Goal: Information Seeking & Learning: Learn about a topic

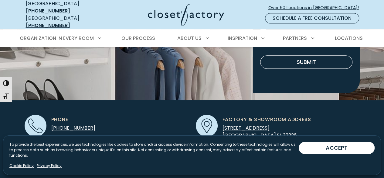
scroll to position [144, 0]
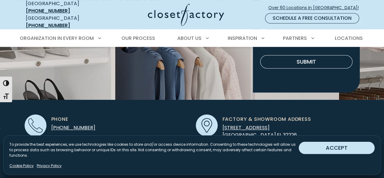
click at [326, 154] on button "ACCEPT" at bounding box center [337, 148] width 76 height 12
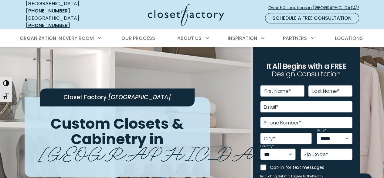
scroll to position [0, 0]
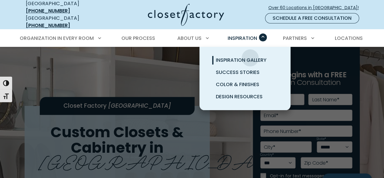
click at [250, 56] on span "Inspiration Gallery" at bounding box center [241, 59] width 51 height 7
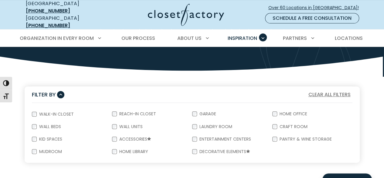
scroll to position [78, 0]
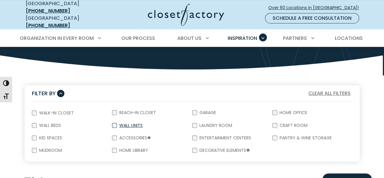
click at [190, 119] on div "Wall Units" at bounding box center [152, 125] width 80 height 12
click at [197, 123] on label "Laundry Room" at bounding box center [215, 125] width 36 height 4
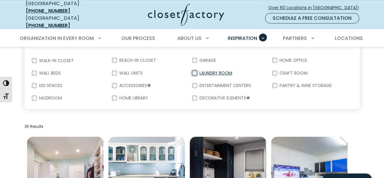
scroll to position [130, 0]
click at [39, 59] on label "Walk-In Closet" at bounding box center [56, 61] width 38 height 4
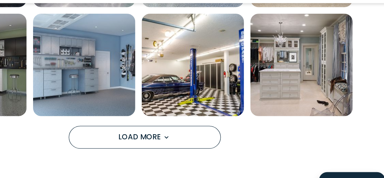
scroll to position [461, 0]
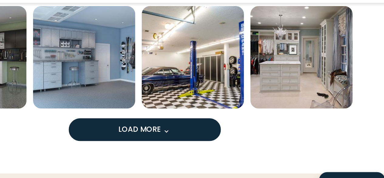
click at [208, 139] on span "Load more inspiration gallery images" at bounding box center [208, 143] width 8 height 8
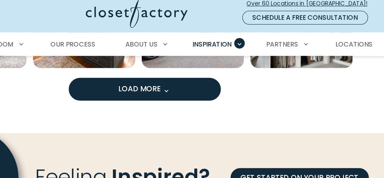
scroll to position [857, 0]
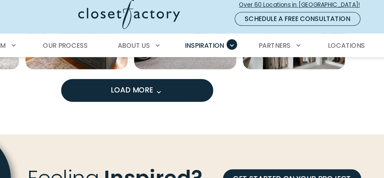
click at [169, 69] on button "Load More" at bounding box center [192, 71] width 114 height 17
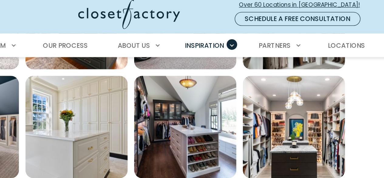
click at [123, 122] on img "Open inspiration gallery to preview enlarged image" at bounding box center [146, 99] width 77 height 77
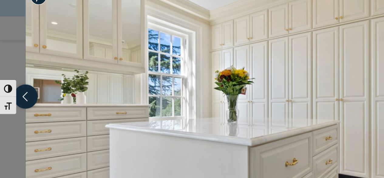
click at [19, 92] on icon "button" at bounding box center [19, 89] width 18 height 18
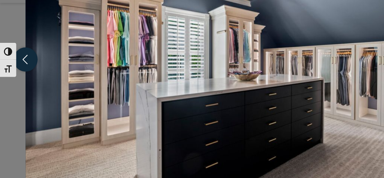
scroll to position [1014, 0]
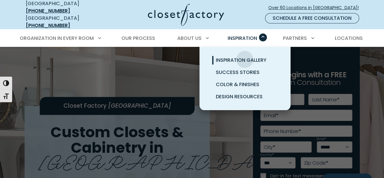
click at [245, 56] on span "Inspiration Gallery" at bounding box center [241, 59] width 51 height 7
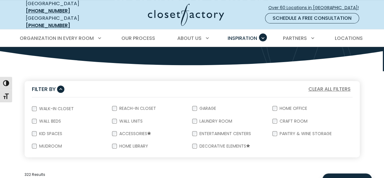
scroll to position [84, 0]
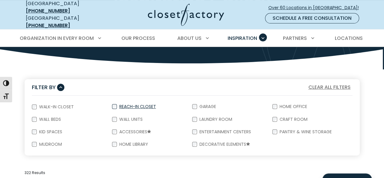
click at [113, 107] on div "Reach-In Closet" at bounding box center [152, 106] width 80 height 13
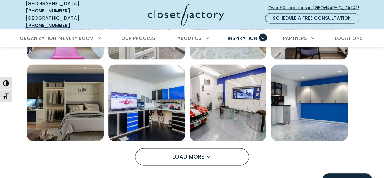
scroll to position [448, 0]
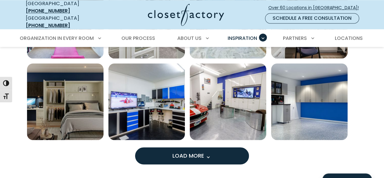
click at [182, 151] on span "Load More" at bounding box center [192, 155] width 39 height 8
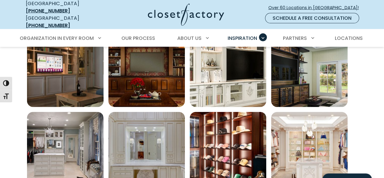
scroll to position [662, 0]
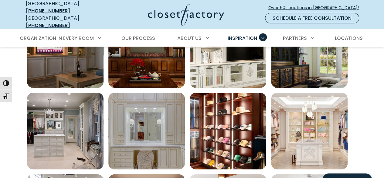
click at [32, 123] on img "Open inspiration gallery to preview enlarged image" at bounding box center [65, 131] width 77 height 77
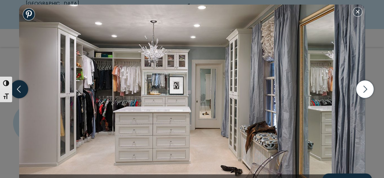
click at [21, 94] on icon "button" at bounding box center [19, 89] width 18 height 18
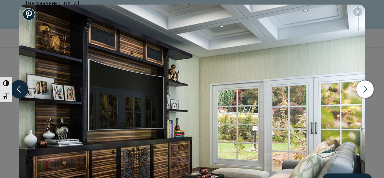
scroll to position [734, 0]
click at [367, 93] on icon "button" at bounding box center [365, 89] width 18 height 18
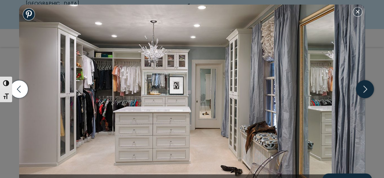
click at [367, 94] on icon "button" at bounding box center [365, 89] width 18 height 18
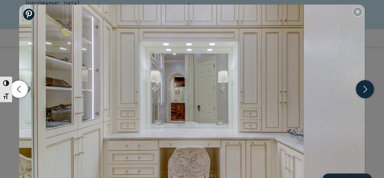
click at [367, 92] on icon "button" at bounding box center [365, 89] width 18 height 18
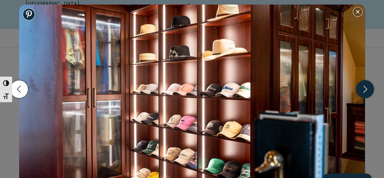
click at [366, 91] on icon "button" at bounding box center [365, 89] width 18 height 18
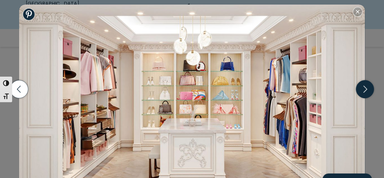
click at [366, 91] on icon "button" at bounding box center [365, 89] width 18 height 18
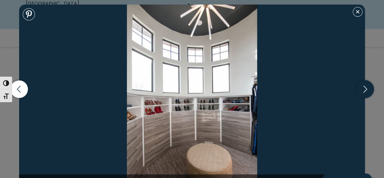
click at [361, 90] on icon "button" at bounding box center [365, 89] width 18 height 18
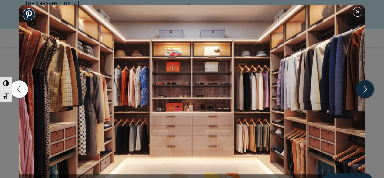
click at [365, 90] on icon "button" at bounding box center [365, 89] width 18 height 18
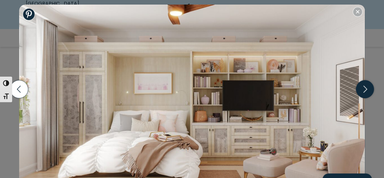
click at [369, 89] on icon "button" at bounding box center [365, 89] width 18 height 18
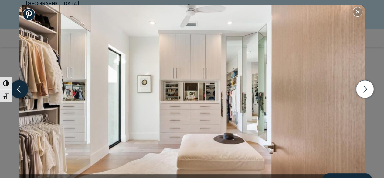
click at [23, 93] on icon "button" at bounding box center [19, 89] width 18 height 18
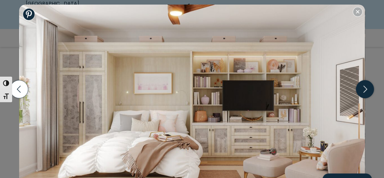
click at [367, 90] on icon "button" at bounding box center [365, 89] width 18 height 18
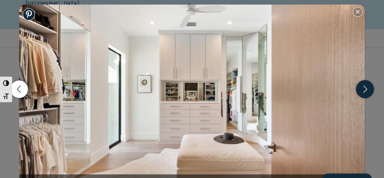
click at [367, 90] on icon "button" at bounding box center [365, 89] width 18 height 18
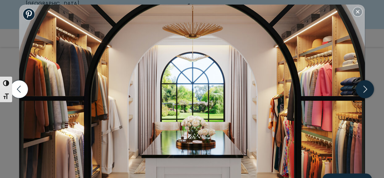
click at [367, 90] on icon "button" at bounding box center [365, 89] width 18 height 18
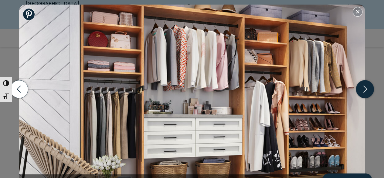
click at [367, 90] on icon "button" at bounding box center [365, 89] width 18 height 18
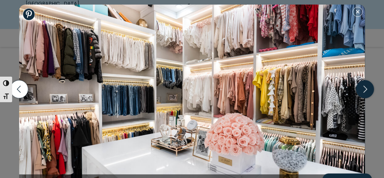
click at [367, 90] on icon "button" at bounding box center [365, 89] width 18 height 18
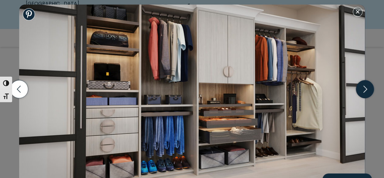
click at [367, 90] on icon "button" at bounding box center [365, 89] width 18 height 18
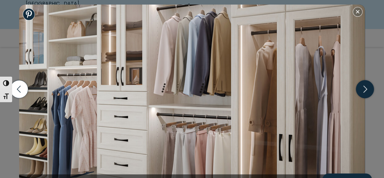
click at [367, 90] on icon "button" at bounding box center [365, 89] width 18 height 18
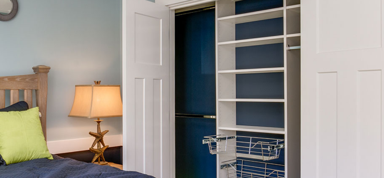
scroll to position [736, 0]
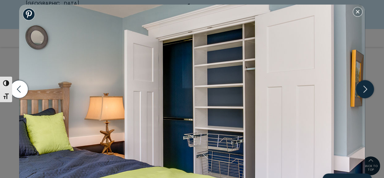
click at [366, 91] on icon "button" at bounding box center [365, 89] width 18 height 18
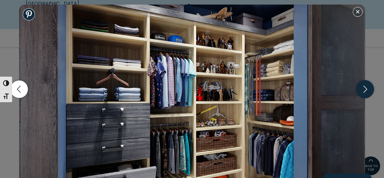
click at [366, 91] on icon "button" at bounding box center [365, 89] width 18 height 18
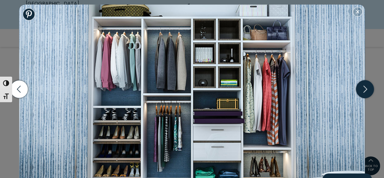
click at [366, 91] on icon "button" at bounding box center [365, 89] width 18 height 18
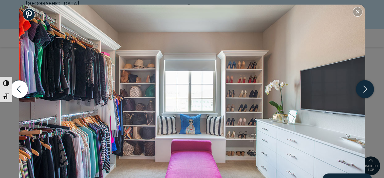
click at [366, 91] on icon "button" at bounding box center [365, 89] width 18 height 18
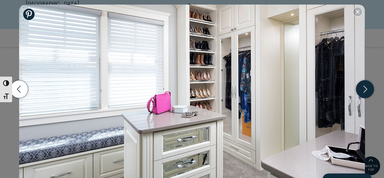
click at [366, 91] on icon "button" at bounding box center [365, 89] width 18 height 18
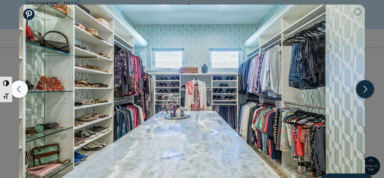
click at [366, 91] on icon "button" at bounding box center [365, 89] width 18 height 18
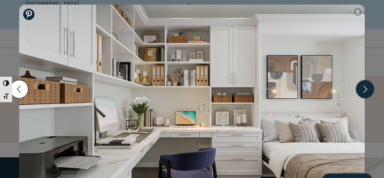
scroll to position [887, 0]
click at [371, 91] on icon "button" at bounding box center [365, 89] width 18 height 18
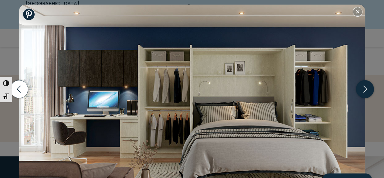
click at [371, 91] on icon "button" at bounding box center [365, 89] width 18 height 18
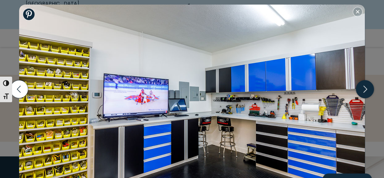
click at [371, 91] on icon "button" at bounding box center [365, 89] width 18 height 18
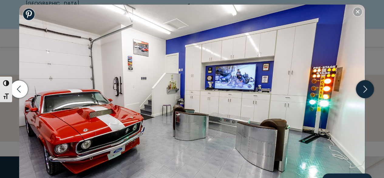
click at [371, 91] on icon "button" at bounding box center [365, 89] width 18 height 18
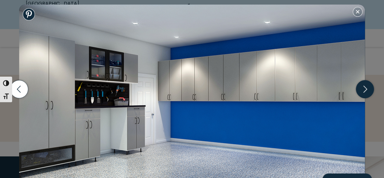
click at [371, 91] on icon "button" at bounding box center [365, 89] width 18 height 18
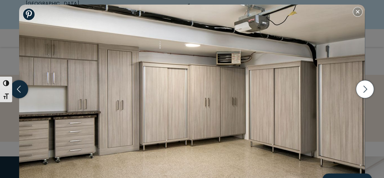
click at [26, 86] on icon "button" at bounding box center [19, 89] width 18 height 18
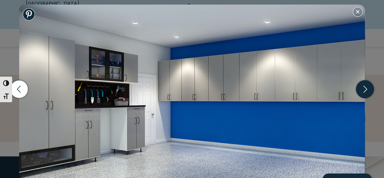
click at [370, 88] on icon "button" at bounding box center [365, 89] width 18 height 18
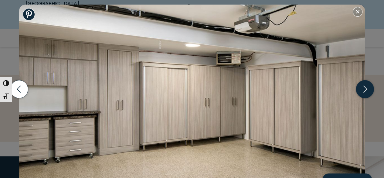
click at [370, 88] on icon "button" at bounding box center [365, 89] width 18 height 18
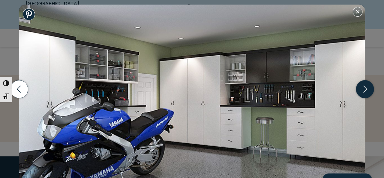
click at [370, 88] on icon "button" at bounding box center [365, 89] width 18 height 18
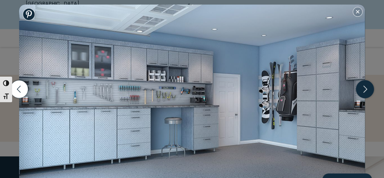
click at [366, 93] on icon "button" at bounding box center [365, 89] width 18 height 18
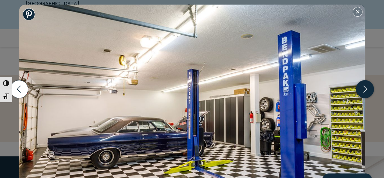
click at [366, 93] on icon "button" at bounding box center [365, 89] width 18 height 18
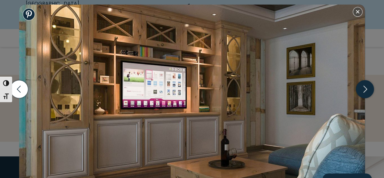
click at [366, 93] on icon "button" at bounding box center [365, 89] width 18 height 18
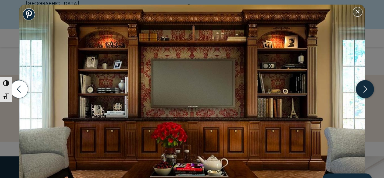
click at [366, 93] on icon "button" at bounding box center [365, 89] width 18 height 18
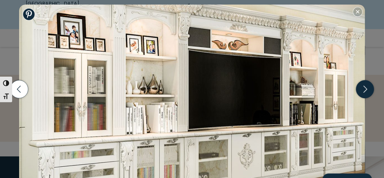
click at [366, 93] on icon "button" at bounding box center [365, 89] width 18 height 18
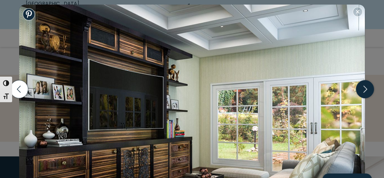
click at [366, 93] on icon "button" at bounding box center [365, 89] width 18 height 18
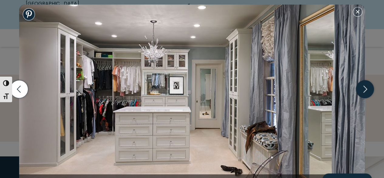
click at [366, 93] on icon "button" at bounding box center [365, 89] width 18 height 18
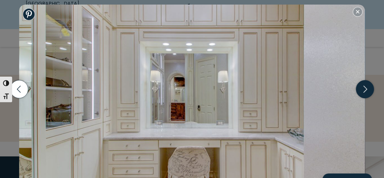
click at [366, 93] on icon "button" at bounding box center [365, 89] width 18 height 18
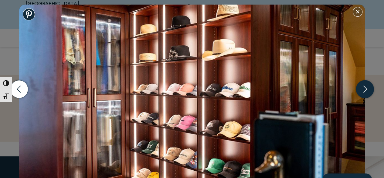
click at [366, 93] on icon "button" at bounding box center [365, 89] width 18 height 18
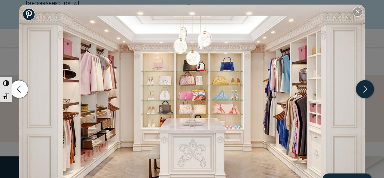
click at [366, 93] on icon "button" at bounding box center [365, 89] width 18 height 18
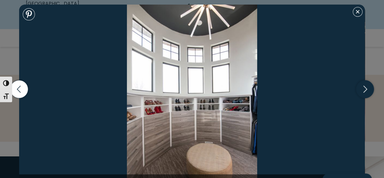
click at [366, 93] on icon "button" at bounding box center [365, 89] width 18 height 18
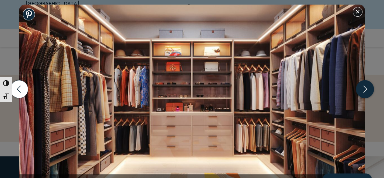
click at [366, 93] on icon "button" at bounding box center [365, 89] width 18 height 18
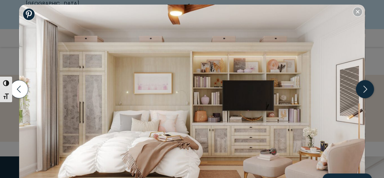
click at [366, 93] on icon "button" at bounding box center [365, 89] width 18 height 18
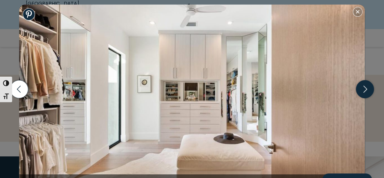
click at [366, 93] on icon "button" at bounding box center [365, 89] width 18 height 18
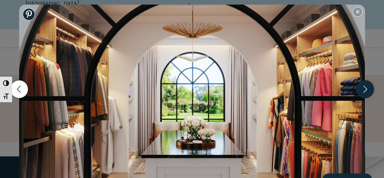
click at [366, 93] on icon "button" at bounding box center [365, 89] width 18 height 18
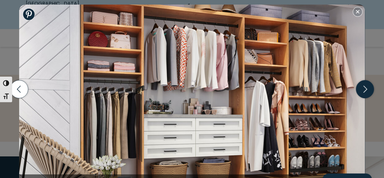
click at [366, 93] on icon "button" at bounding box center [365, 89] width 18 height 18
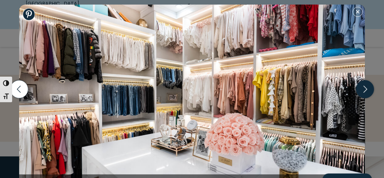
click at [366, 93] on icon "button" at bounding box center [365, 89] width 18 height 18
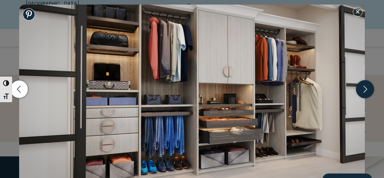
click at [366, 93] on icon "button" at bounding box center [365, 89] width 18 height 18
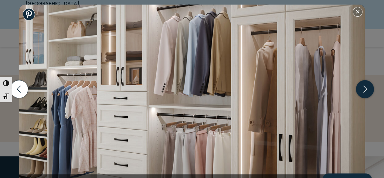
click at [366, 93] on icon "button" at bounding box center [365, 89] width 18 height 18
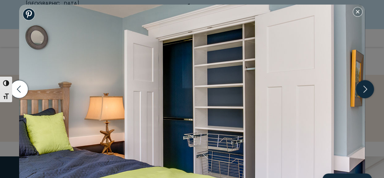
click at [366, 93] on icon "button" at bounding box center [365, 89] width 18 height 18
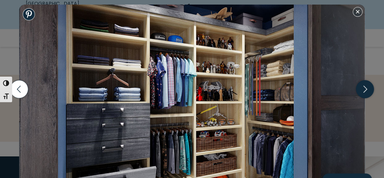
click at [366, 93] on icon "button" at bounding box center [365, 89] width 18 height 18
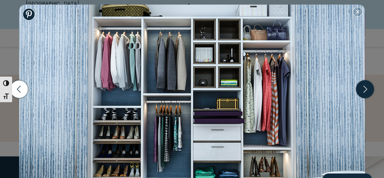
click at [366, 93] on icon "button" at bounding box center [365, 89] width 18 height 18
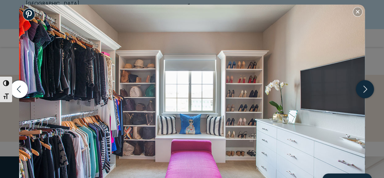
click at [366, 93] on icon "button" at bounding box center [365, 89] width 18 height 18
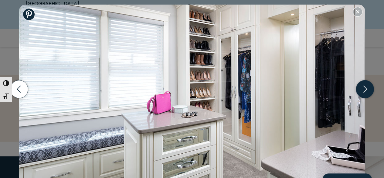
click at [366, 93] on icon "button" at bounding box center [365, 89] width 18 height 18
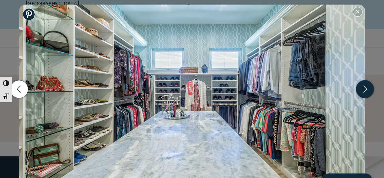
click at [366, 93] on icon "button" at bounding box center [365, 89] width 18 height 18
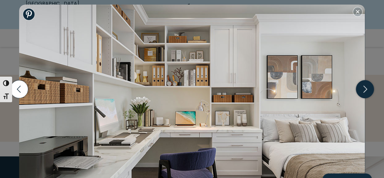
click at [366, 93] on icon "button" at bounding box center [365, 89] width 18 height 18
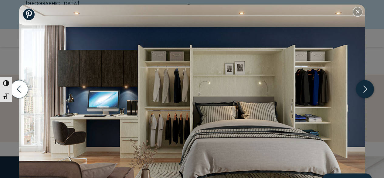
click at [366, 93] on icon "button" at bounding box center [365, 89] width 18 height 18
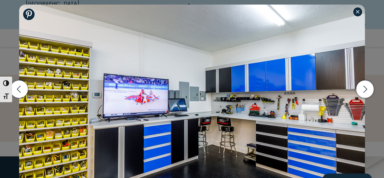
click at [354, 14] on button "Close modal" at bounding box center [358, 12] width 10 height 10
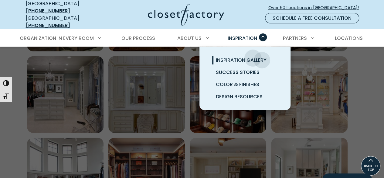
click at [253, 56] on span "Inspiration Gallery" at bounding box center [241, 59] width 51 height 7
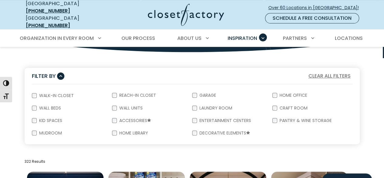
scroll to position [96, 0]
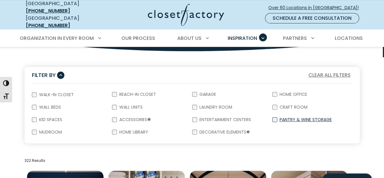
click at [285, 117] on label "Pantry & Wine Storage" at bounding box center [305, 119] width 56 height 4
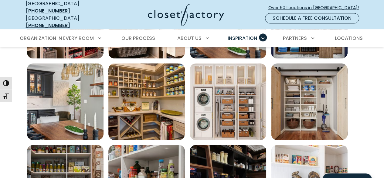
scroll to position [368, 0]
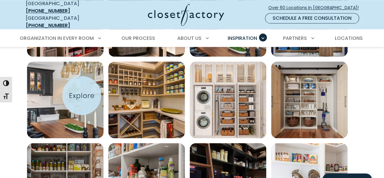
click at [82, 95] on img "Open inspiration gallery to preview enlarged image" at bounding box center [65, 99] width 77 height 77
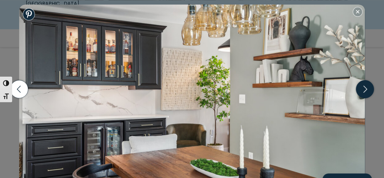
click at [362, 90] on icon "button" at bounding box center [365, 89] width 18 height 18
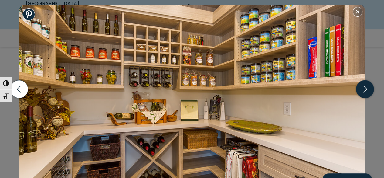
click at [362, 90] on icon "button" at bounding box center [365, 89] width 18 height 18
